Goal: Transaction & Acquisition: Purchase product/service

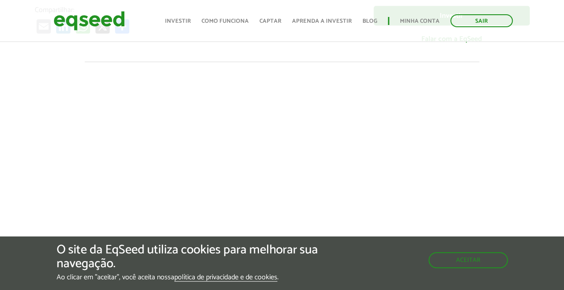
scroll to position [84, 0]
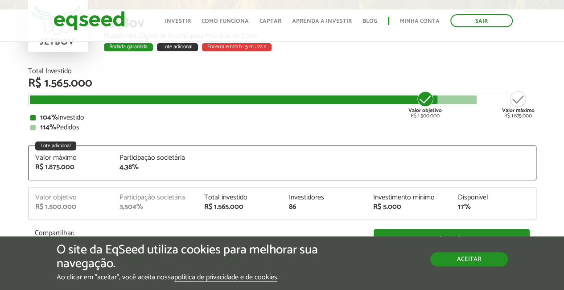
click at [439, 264] on button "Aceitar" at bounding box center [469, 259] width 78 height 14
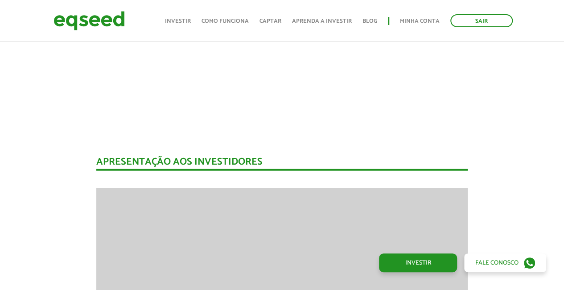
scroll to position [976, 0]
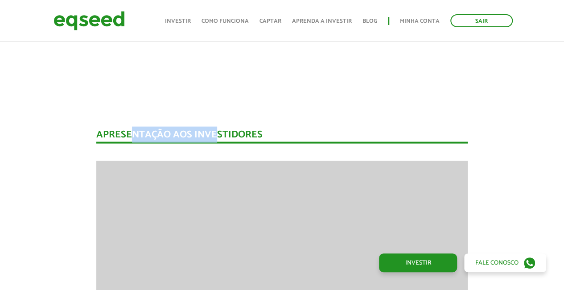
drag, startPoint x: 132, startPoint y: 133, endPoint x: 218, endPoint y: 138, distance: 86.6
click at [218, 138] on div "Apresentação aos investidores" at bounding box center [281, 137] width 371 height 14
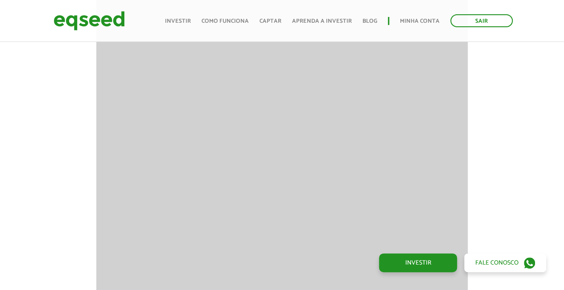
scroll to position [1065, 0]
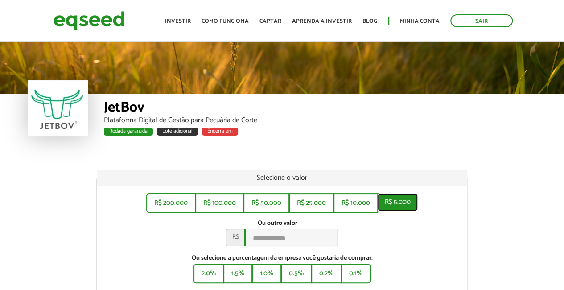
click at [400, 202] on button "R$ 5.000" at bounding box center [398, 202] width 40 height 18
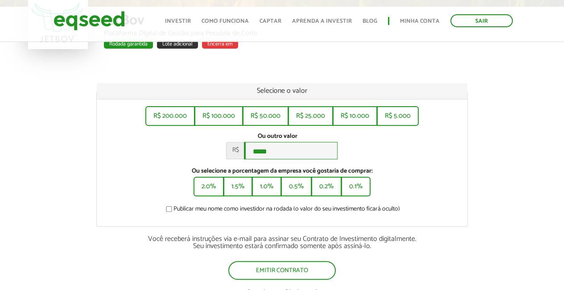
scroll to position [89, 0]
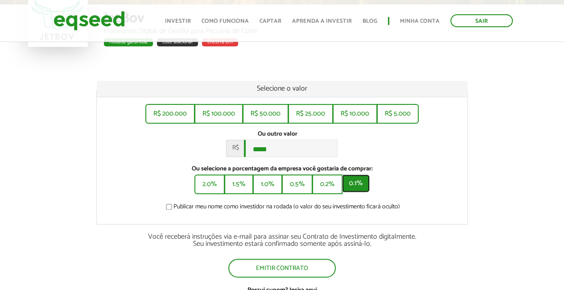
click at [359, 189] on button "0.1%" at bounding box center [356, 183] width 28 height 18
click at [260, 188] on button "1.0%" at bounding box center [267, 183] width 28 height 18
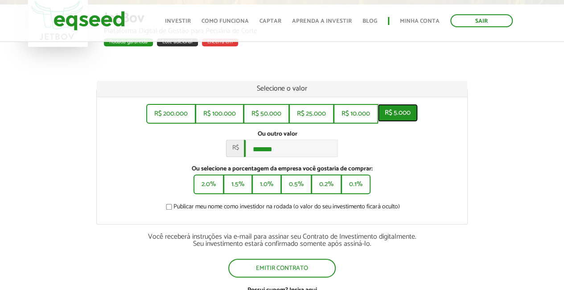
click at [399, 113] on button "R$ 5.000" at bounding box center [398, 113] width 40 height 18
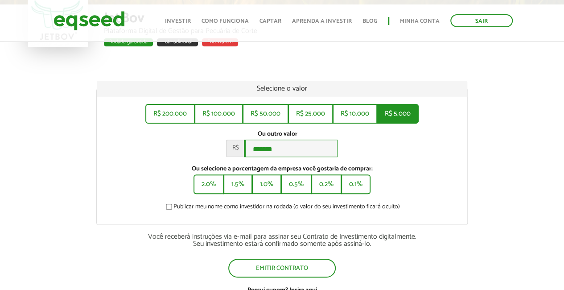
type input "*****"
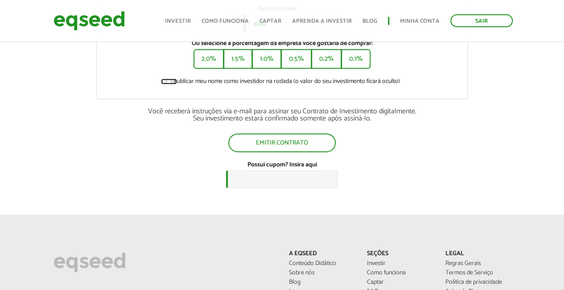
scroll to position [223, 0]
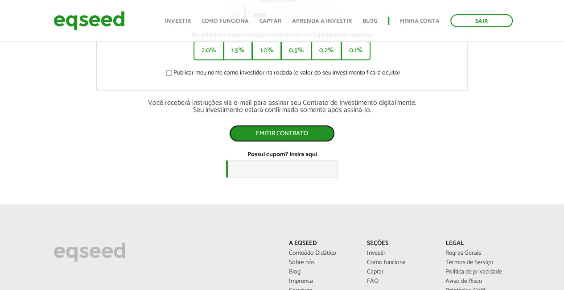
click at [267, 136] on button "Emitir contrato" at bounding box center [282, 133] width 106 height 17
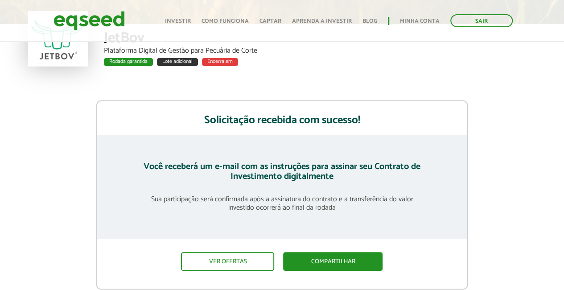
scroll to position [89, 0]
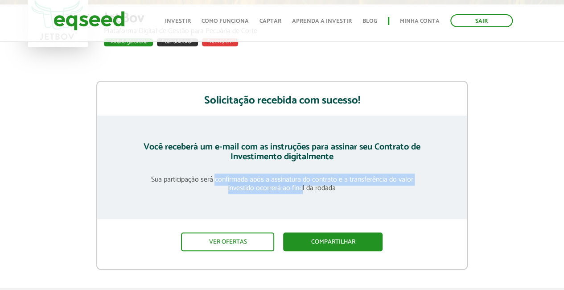
drag, startPoint x: 215, startPoint y: 179, endPoint x: 301, endPoint y: 185, distance: 85.9
click at [301, 185] on p "Sua participação será confirmada após a assinatura do contrato e a transferênci…" at bounding box center [282, 183] width 281 height 17
click at [244, 241] on link "Ver ofertas" at bounding box center [227, 241] width 93 height 19
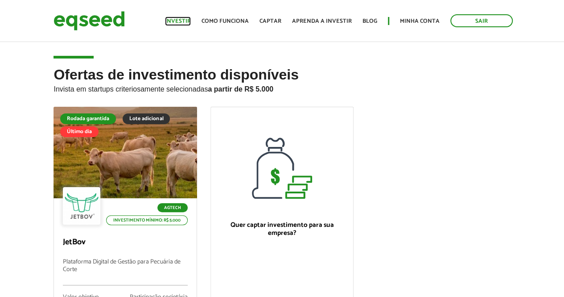
click at [186, 18] on link "Investir" at bounding box center [178, 21] width 26 height 6
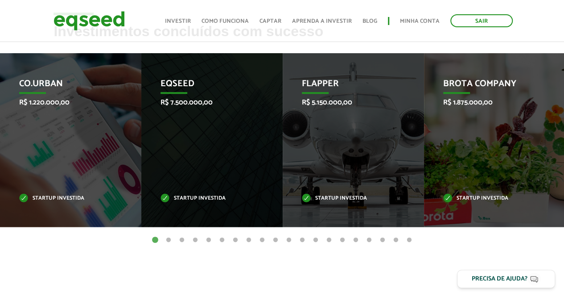
scroll to position [357, 0]
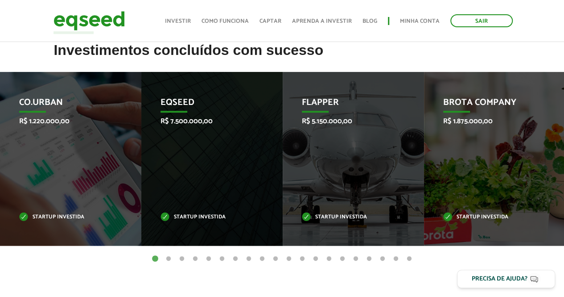
click at [168, 259] on button "2" at bounding box center [168, 258] width 9 height 9
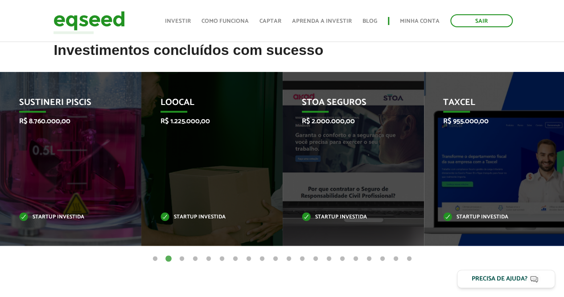
click at [183, 259] on button "3" at bounding box center [181, 258] width 9 height 9
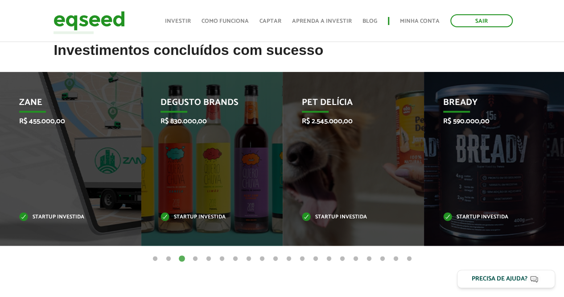
click at [194, 259] on button "4" at bounding box center [195, 258] width 9 height 9
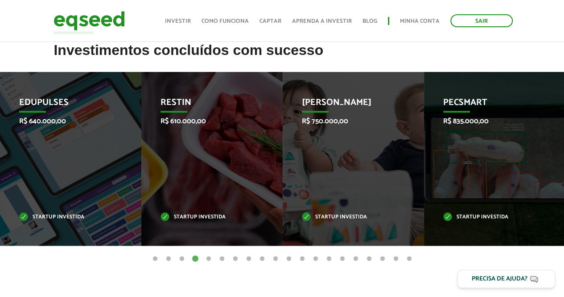
click at [207, 259] on button "5" at bounding box center [208, 258] width 9 height 9
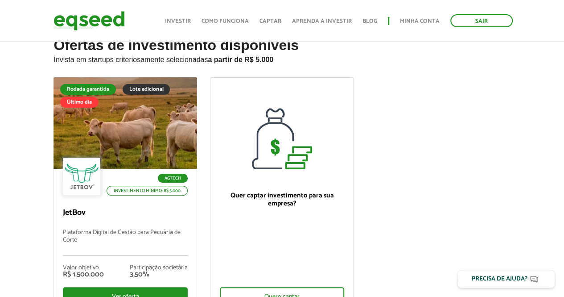
scroll to position [0, 0]
